Goal: Task Accomplishment & Management: Manage account settings

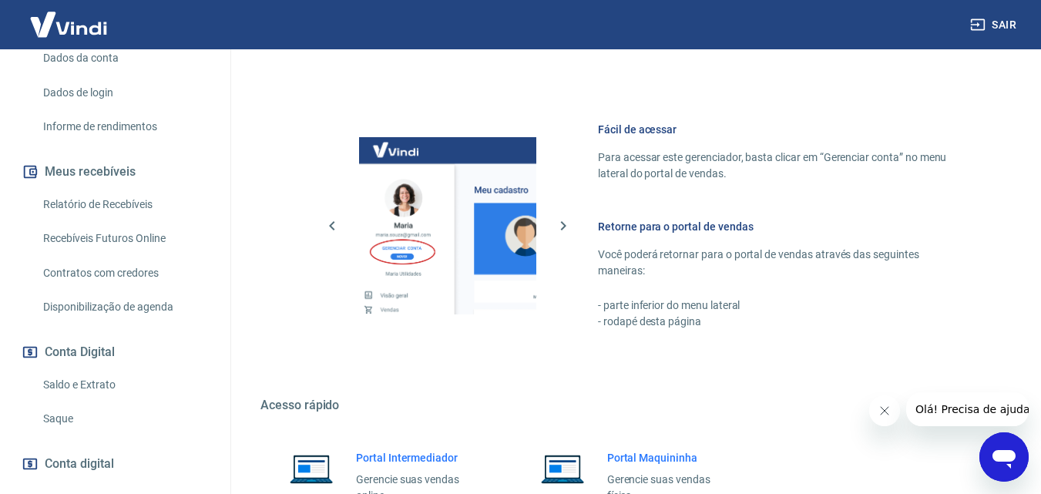
scroll to position [770, 0]
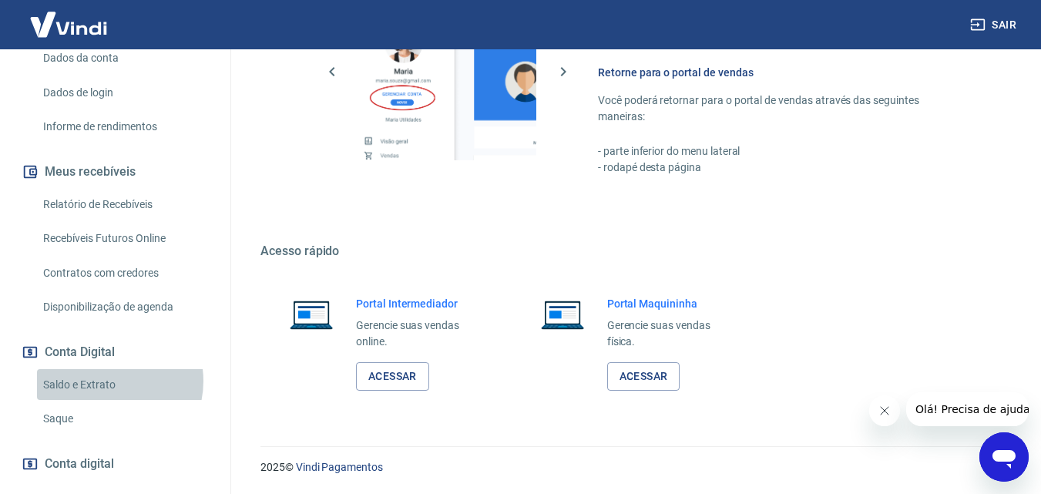
click at [106, 397] on link "Saldo e Extrato" at bounding box center [124, 385] width 175 height 32
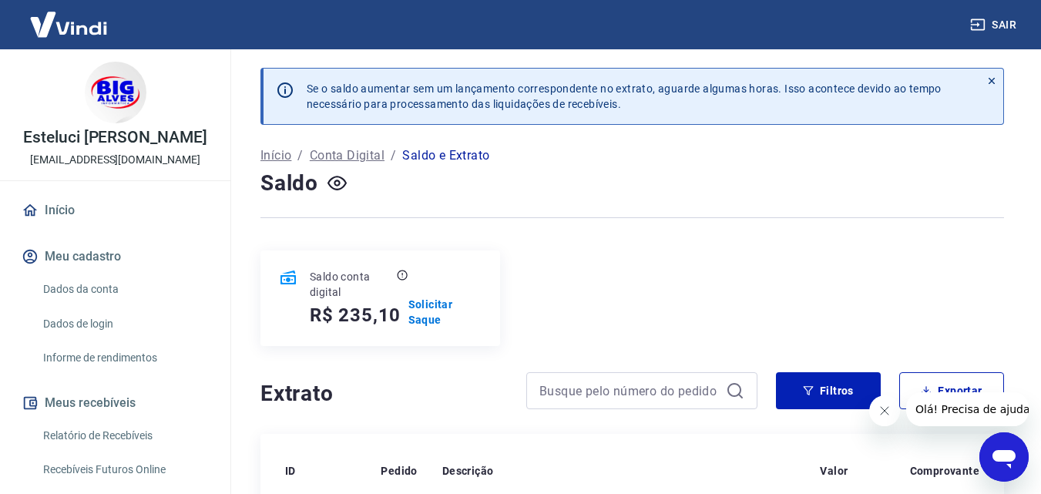
click at [69, 226] on link "Início" at bounding box center [114, 210] width 193 height 34
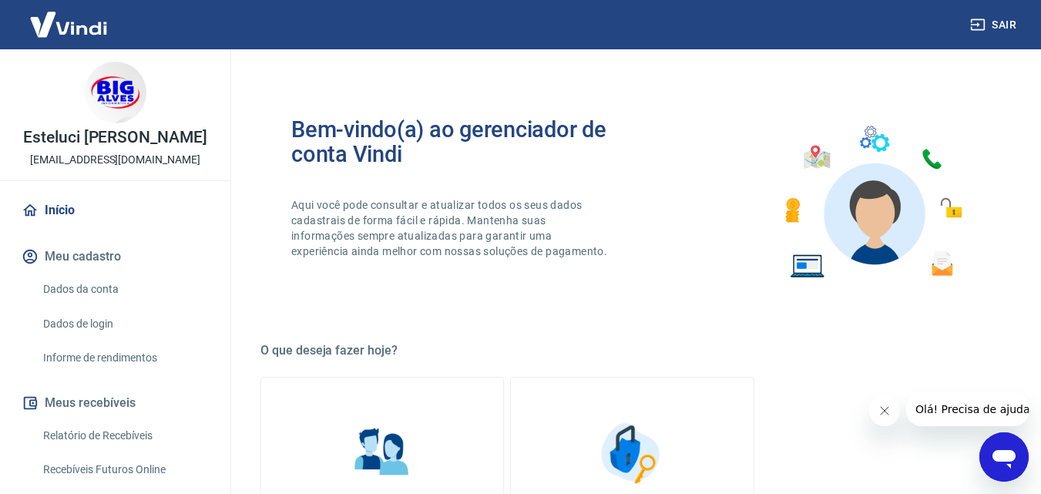
click at [99, 451] on link "Relatório de Recebíveis" at bounding box center [124, 436] width 175 height 32
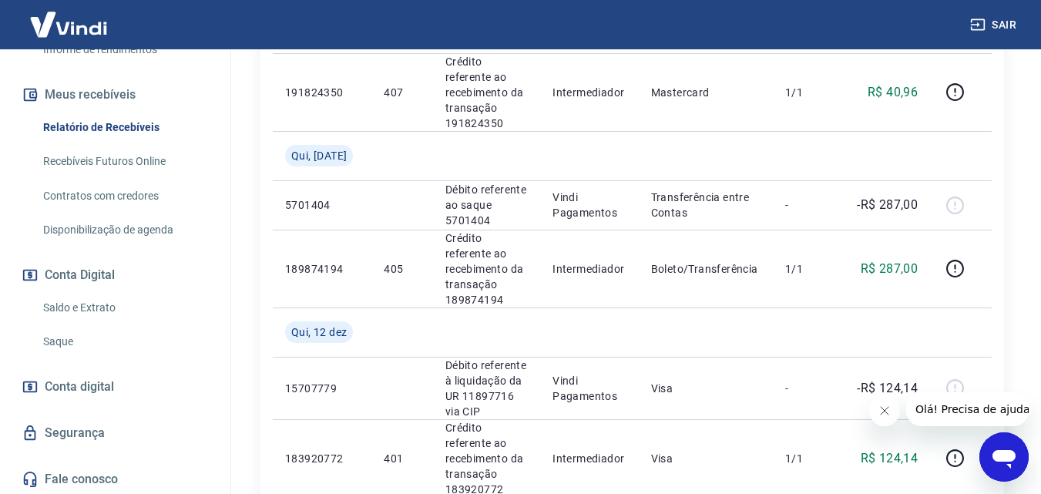
scroll to position [327, 0]
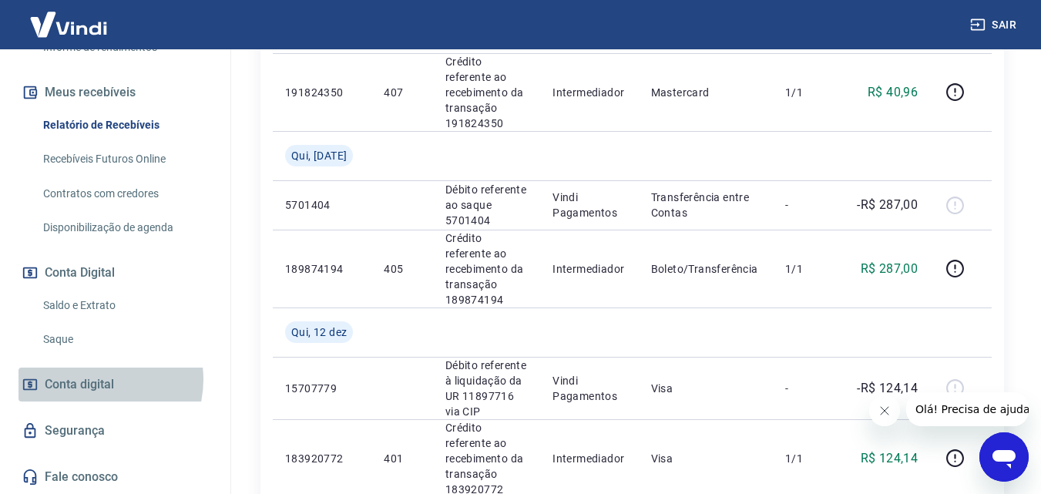
click at [93, 379] on span "Conta digital" at bounding box center [79, 385] width 69 height 22
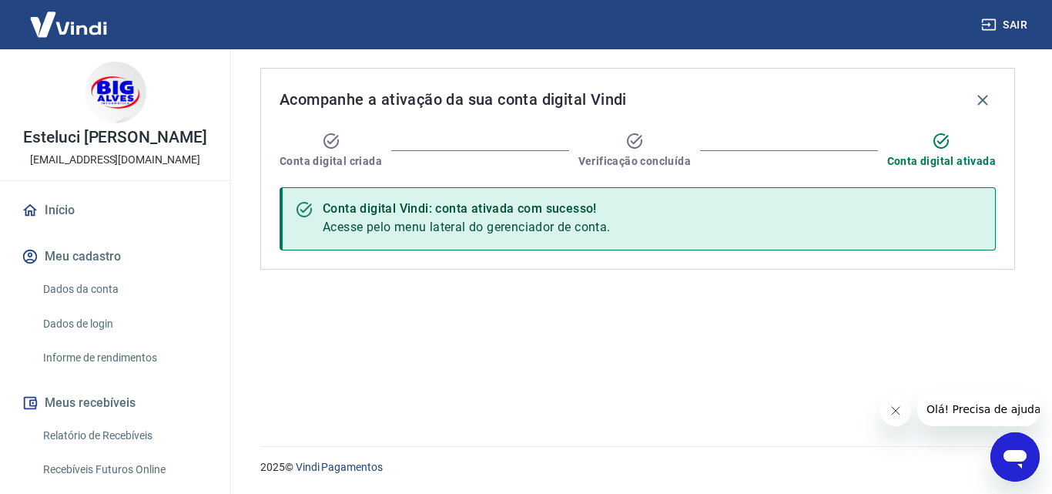
click at [82, 23] on img at bounding box center [68, 24] width 100 height 47
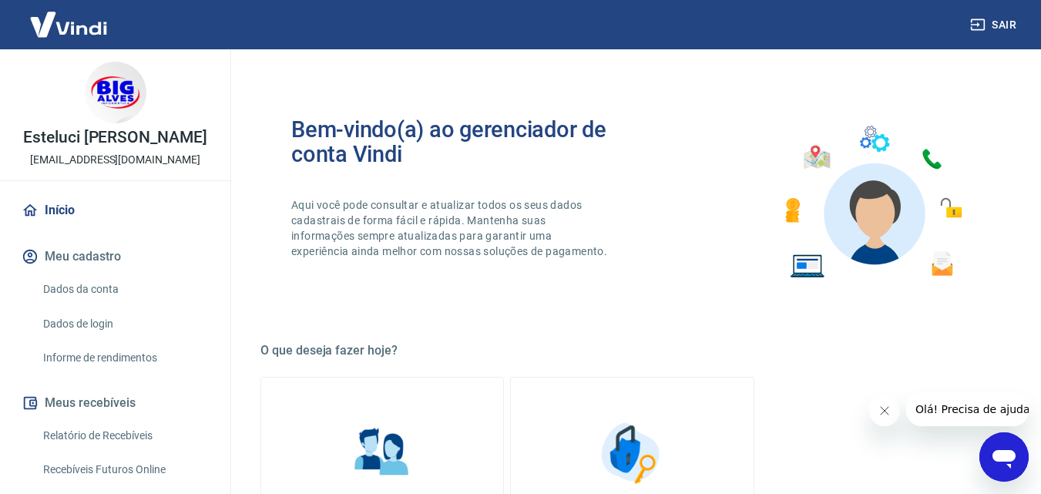
click at [74, 270] on button "Meu cadastro" at bounding box center [114, 257] width 193 height 34
click at [87, 305] on link "Dados da conta" at bounding box center [124, 289] width 175 height 32
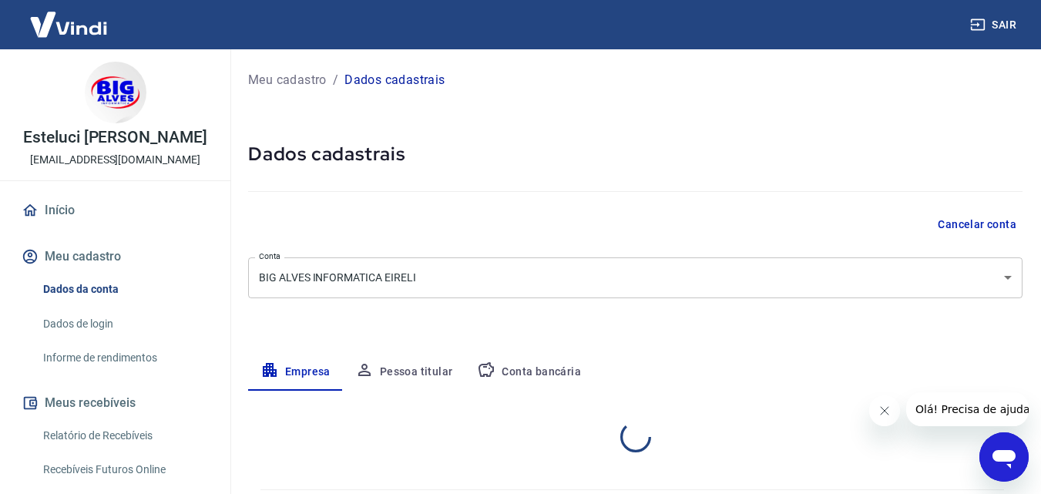
select select "PR"
select select "business"
click at [85, 330] on link "Dados de login" at bounding box center [124, 324] width 175 height 32
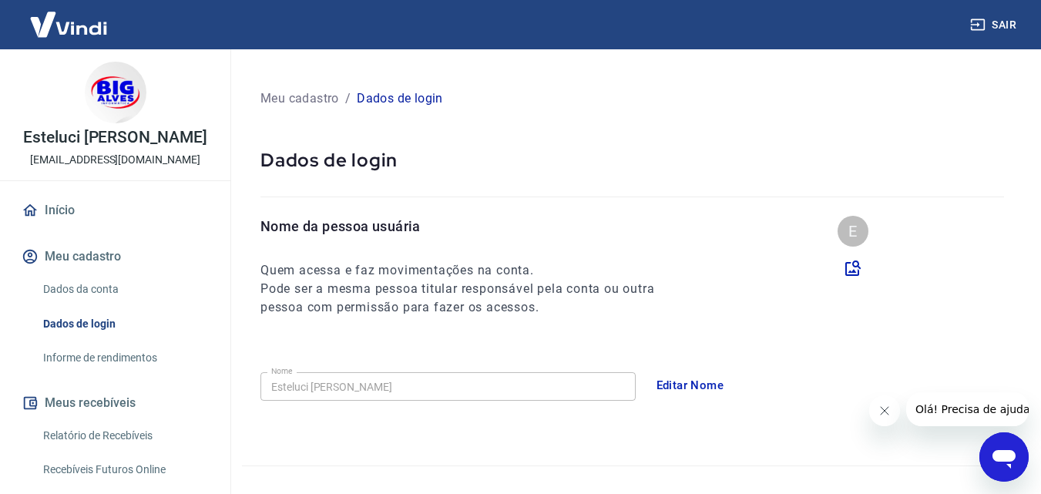
drag, startPoint x: 79, startPoint y: 367, endPoint x: 118, endPoint y: 435, distance: 78.6
click at [79, 367] on link "Informe de rendimentos" at bounding box center [124, 358] width 175 height 32
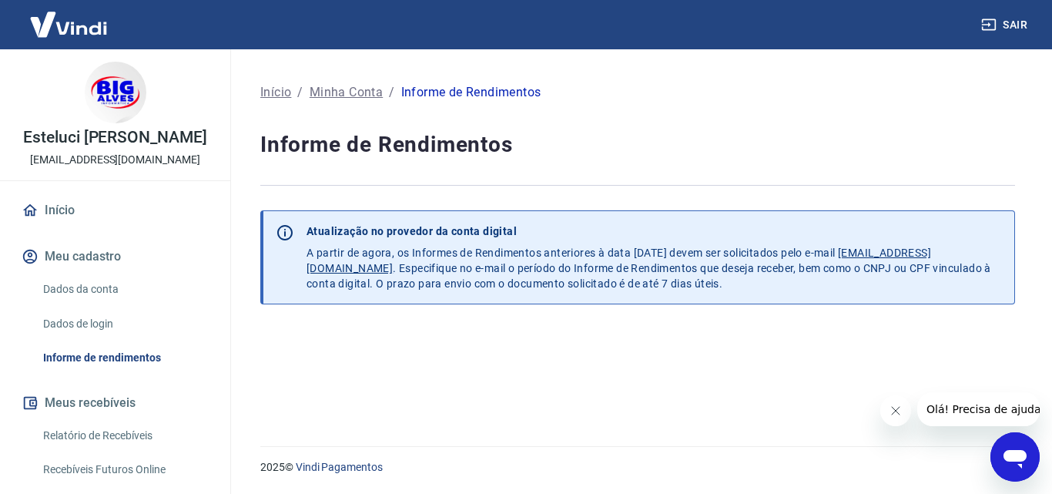
drag, startPoint x: 94, startPoint y: 441, endPoint x: 138, endPoint y: 461, distance: 48.3
click at [94, 442] on link "Relatório de Recebíveis" at bounding box center [124, 436] width 175 height 32
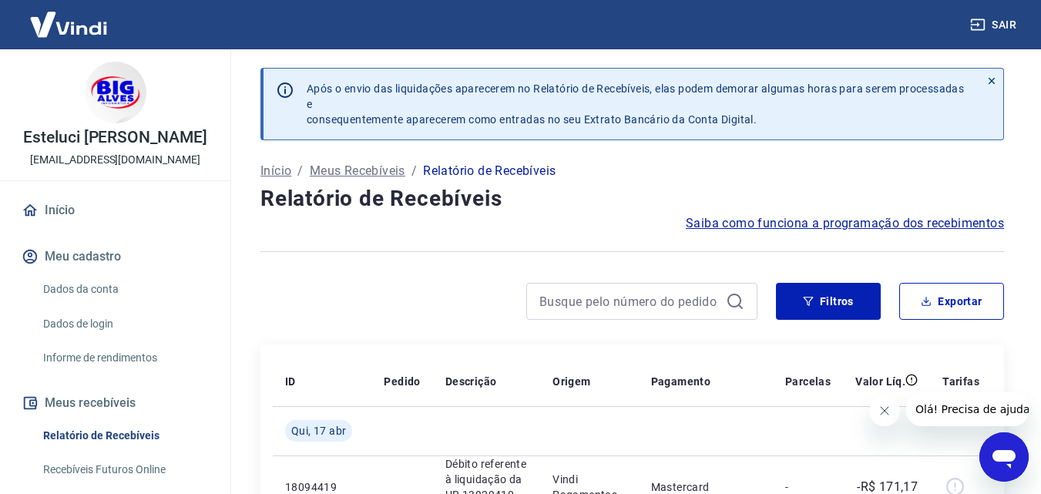
click at [77, 18] on img at bounding box center [68, 24] width 100 height 47
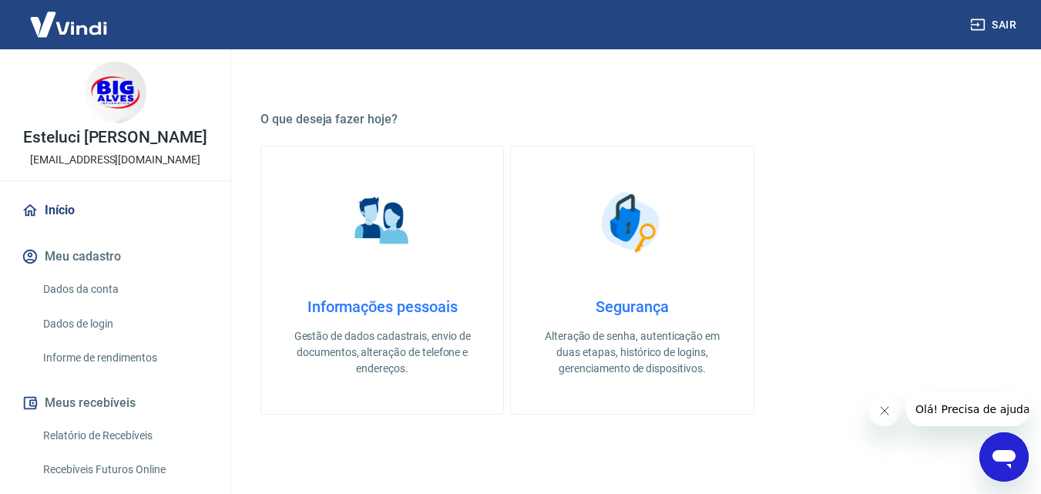
scroll to position [77, 0]
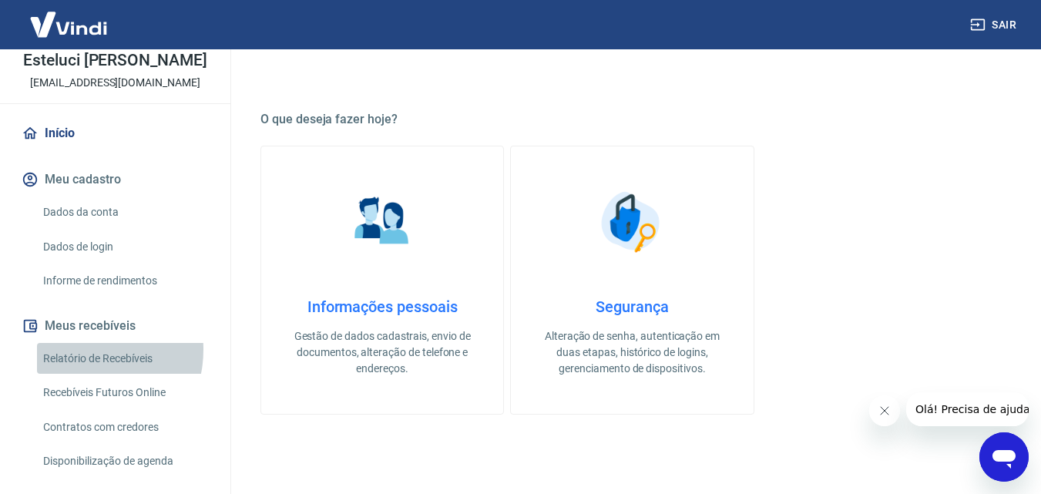
click at [82, 365] on link "Relatório de Recebíveis" at bounding box center [124, 359] width 175 height 32
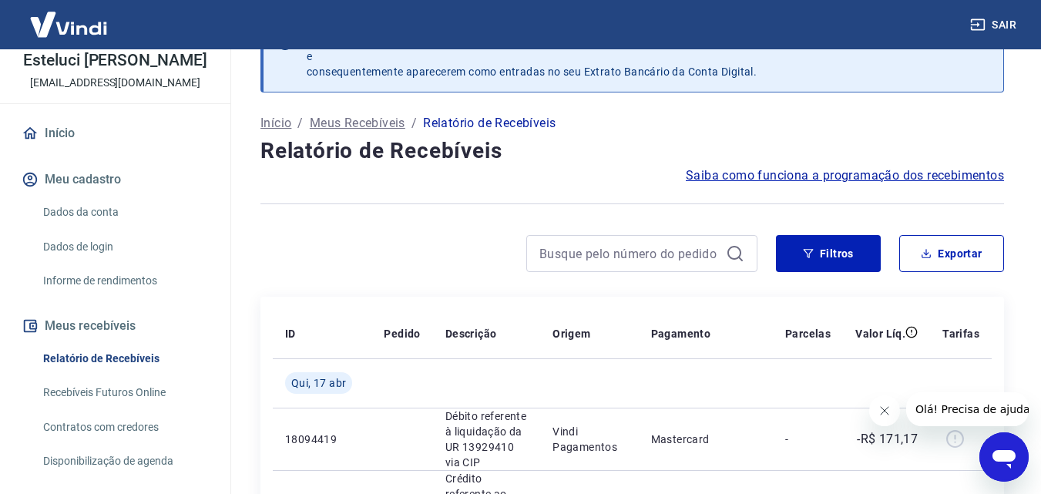
scroll to position [385, 0]
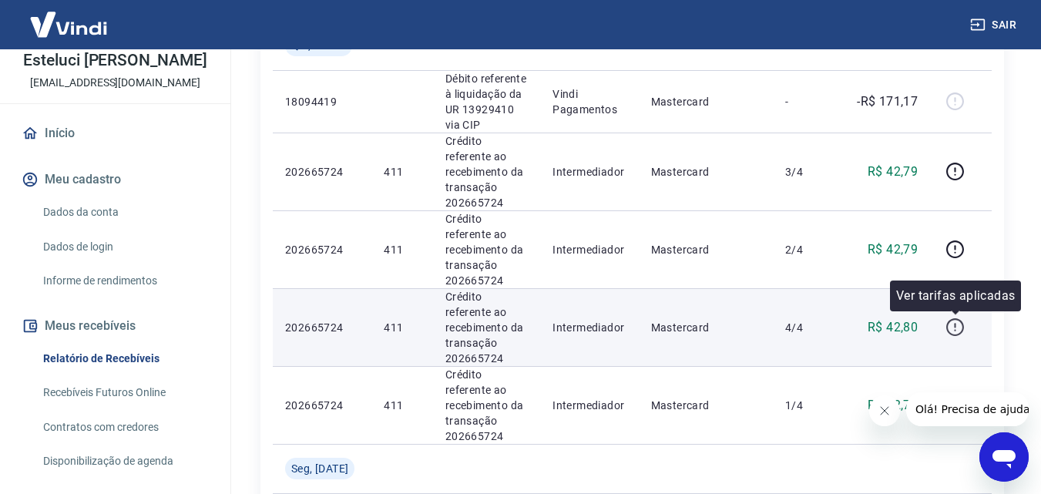
click at [957, 327] on icon "button" at bounding box center [954, 326] width 19 height 19
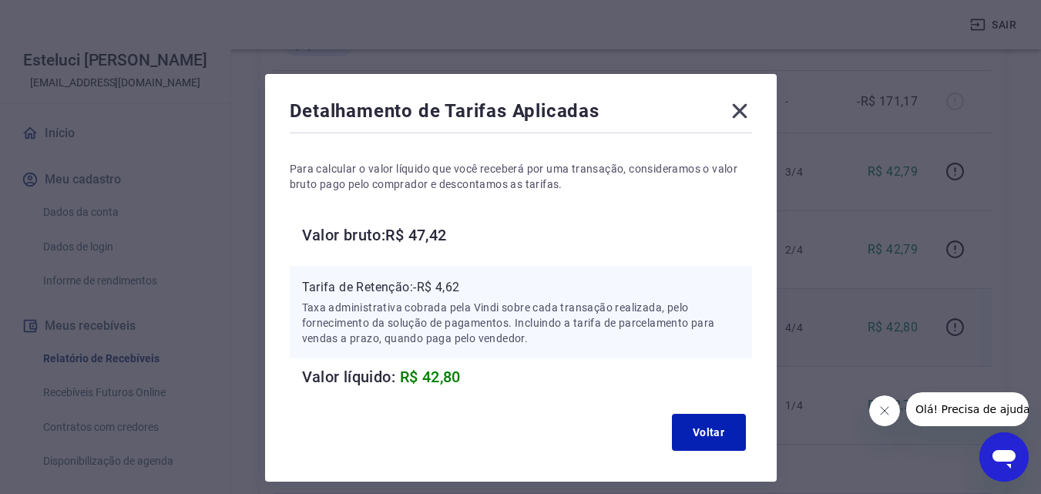
click at [739, 107] on icon at bounding box center [739, 111] width 25 height 25
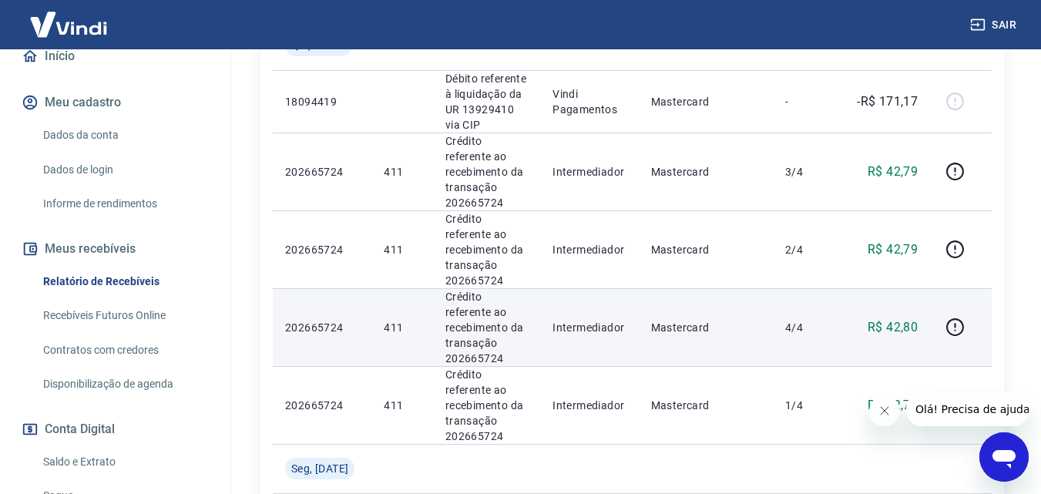
scroll to position [231, 0]
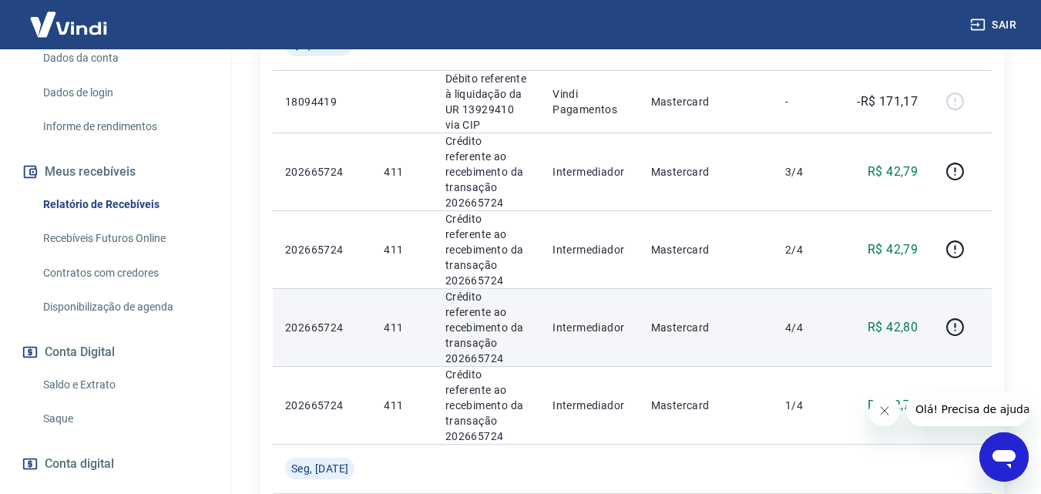
click at [100, 394] on link "Saldo e Extrato" at bounding box center [124, 385] width 175 height 32
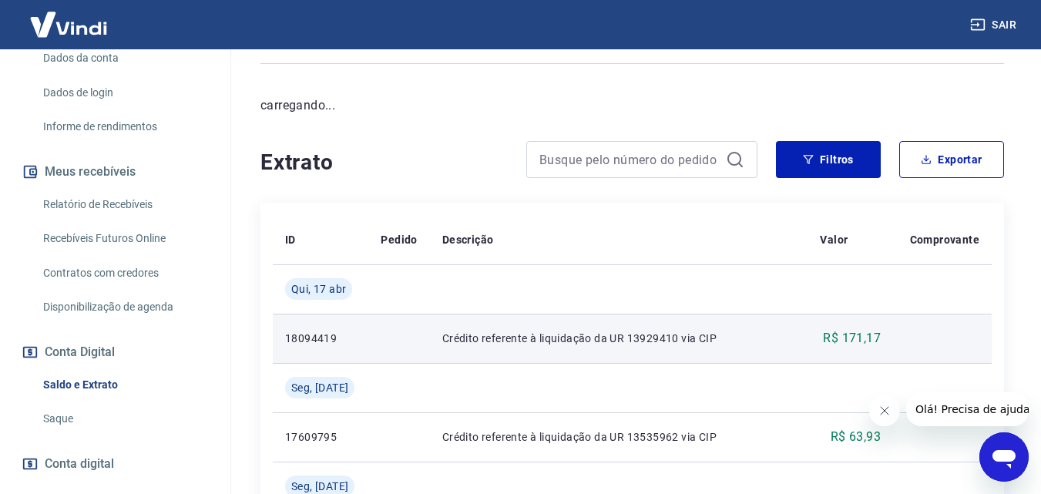
scroll to position [231, 0]
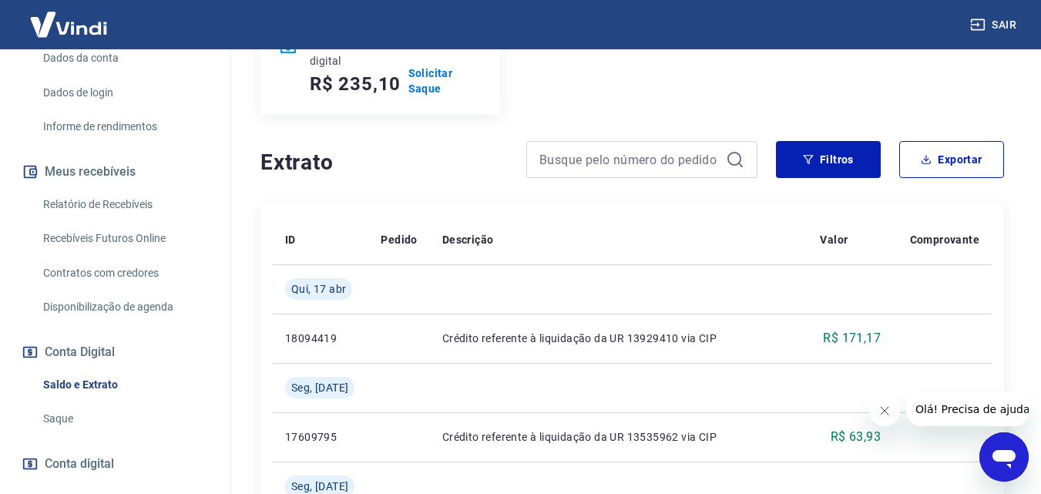
drag, startPoint x: 571, startPoint y: 344, endPoint x: 237, endPoint y: 320, distance: 334.3
click at [568, 342] on p "Crédito referente à liquidação da UR 13929410 via CIP" at bounding box center [619, 337] width 354 height 15
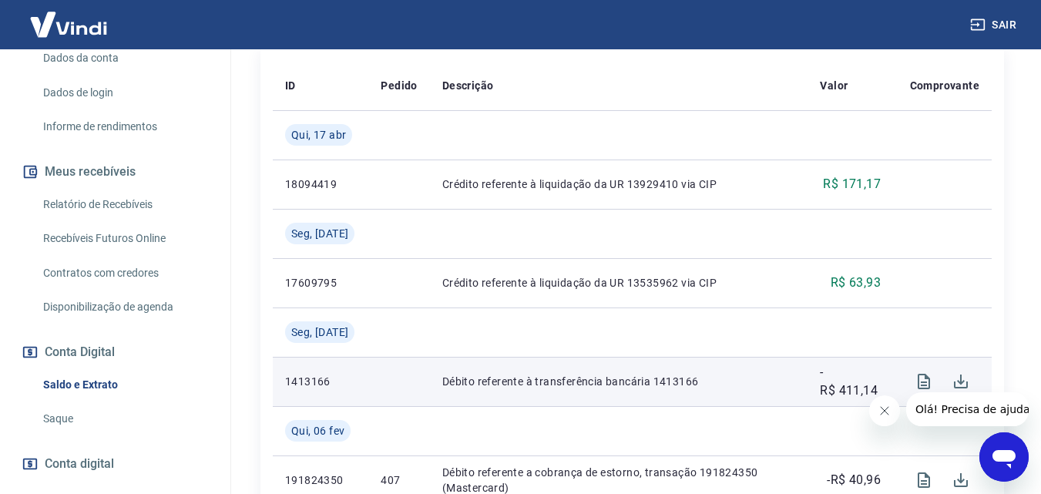
scroll to position [462, 0]
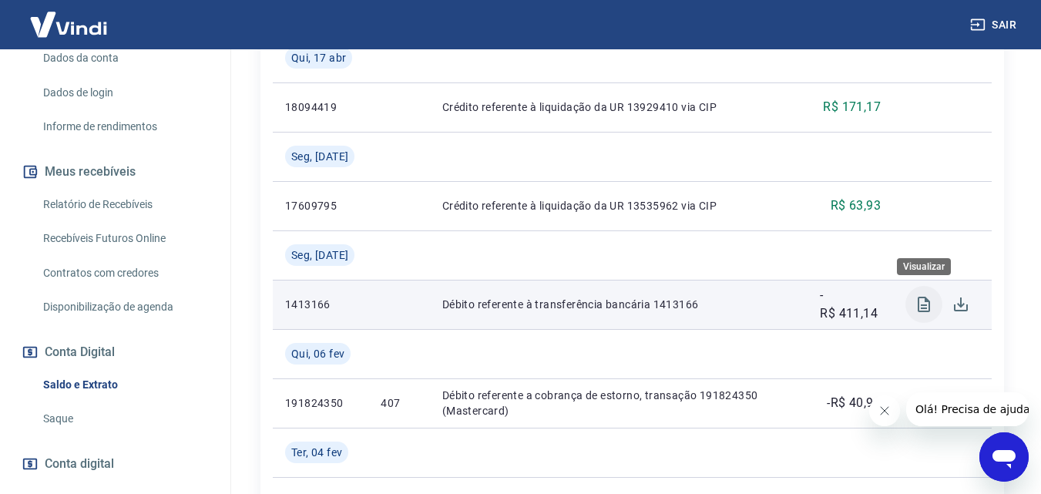
click at [928, 303] on icon "Visualizar" at bounding box center [923, 304] width 12 height 15
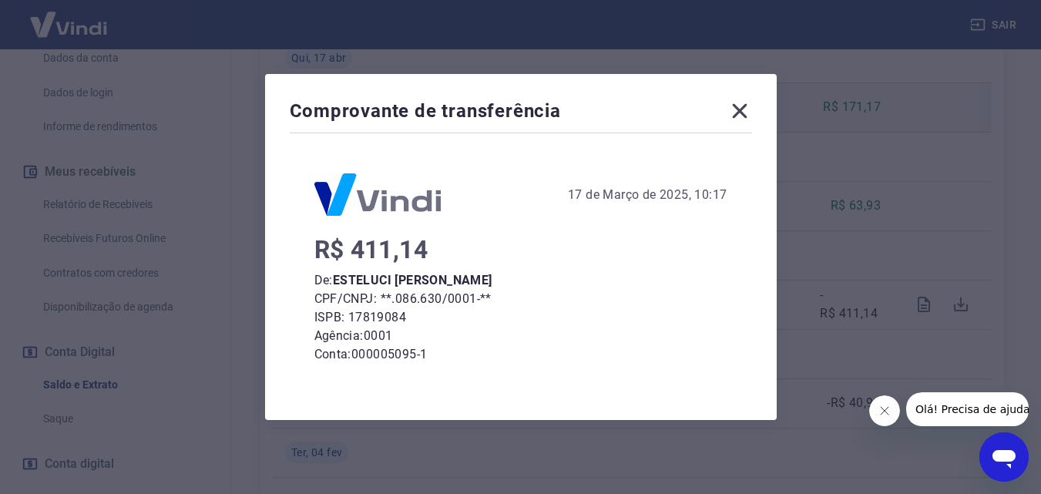
click at [746, 113] on icon at bounding box center [739, 111] width 15 height 15
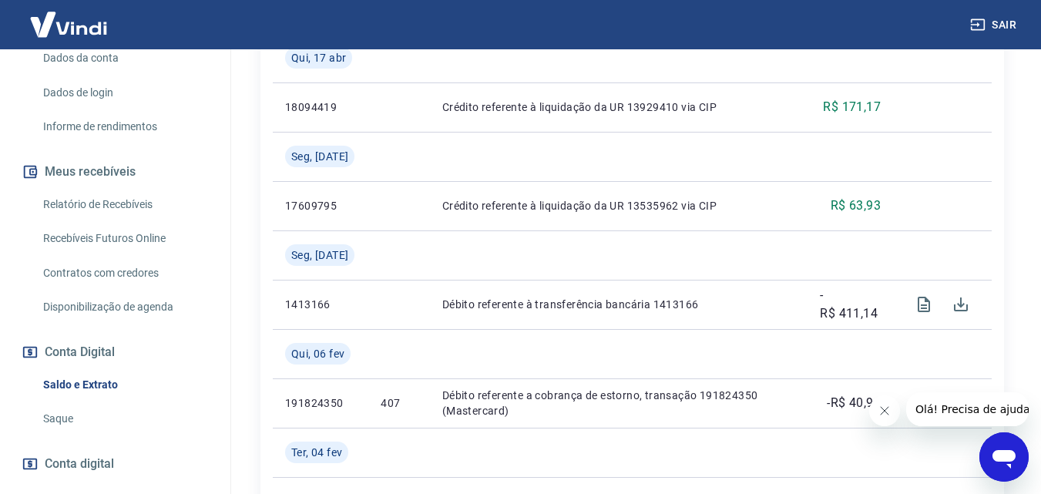
scroll to position [308, 0]
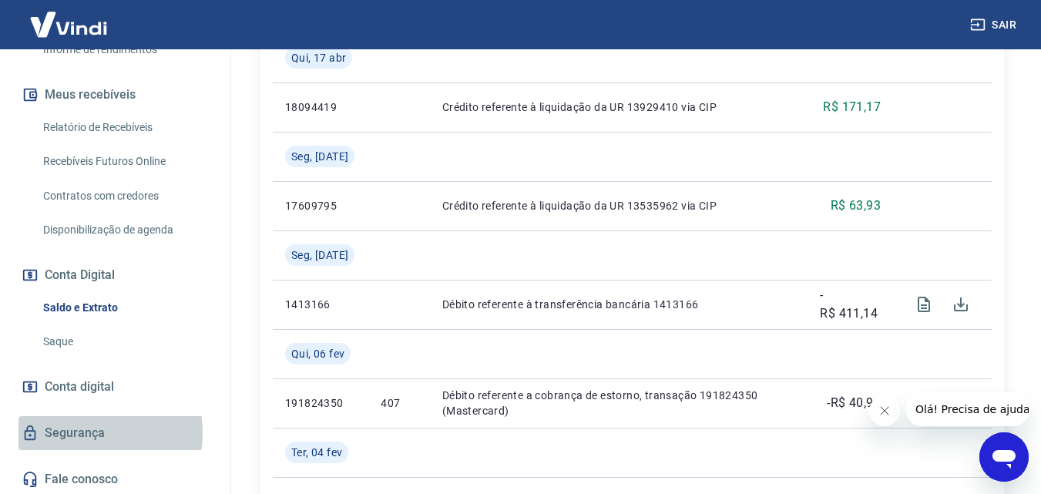
click at [75, 449] on link "Segurança" at bounding box center [114, 433] width 193 height 34
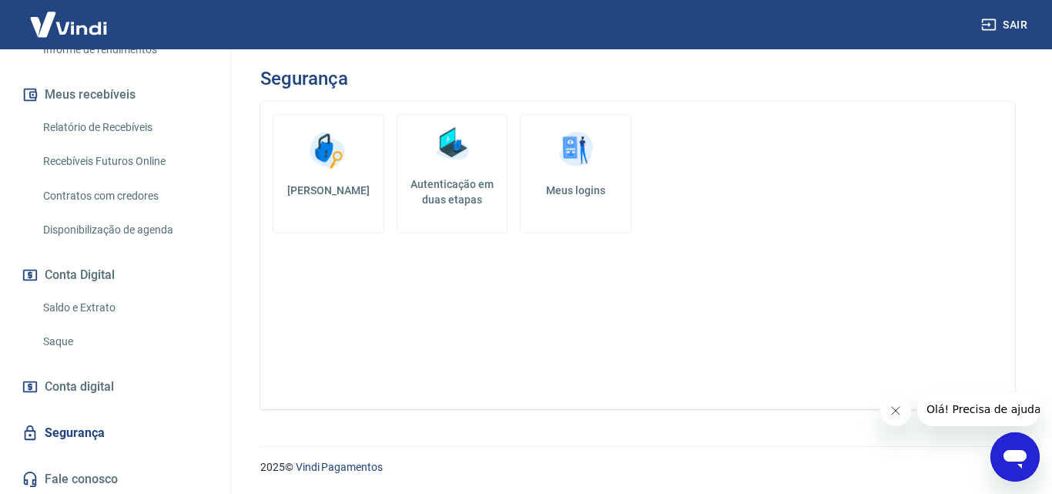
click at [89, 397] on span "Conta digital" at bounding box center [79, 387] width 69 height 22
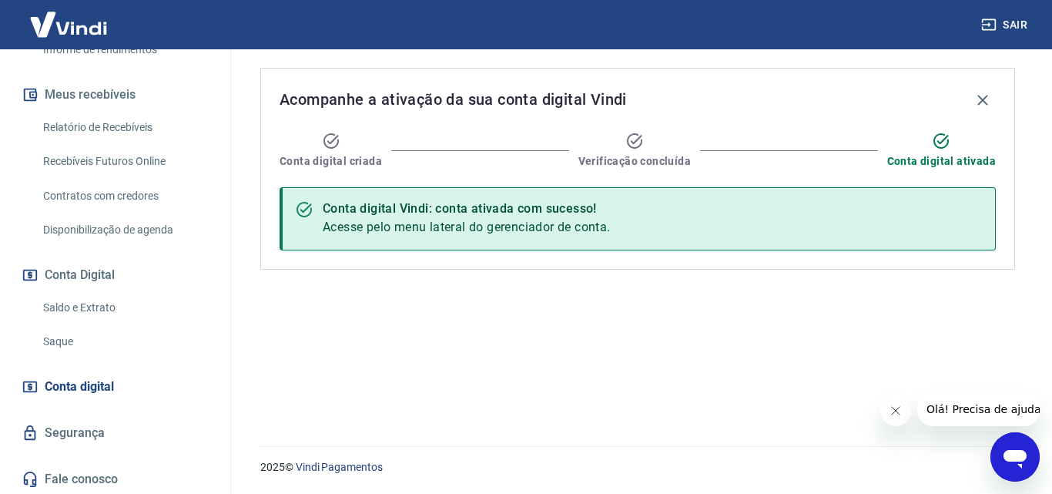
click at [89, 133] on link "Relatório de Recebíveis" at bounding box center [124, 128] width 175 height 32
